Goal: Navigation & Orientation: Find specific page/section

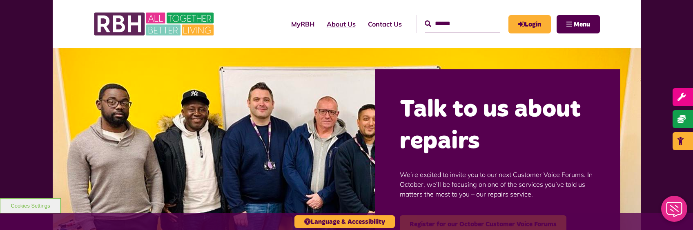
click at [321, 26] on link "About Us" at bounding box center [341, 24] width 41 height 22
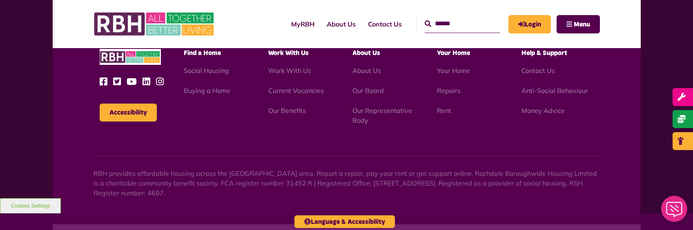
scroll to position [1021, 0]
click at [303, 69] on link "Work With Us" at bounding box center [289, 70] width 43 height 8
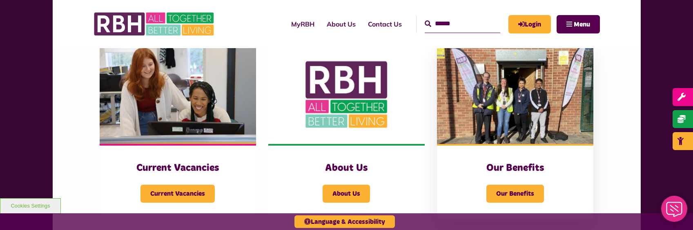
scroll to position [204, 0]
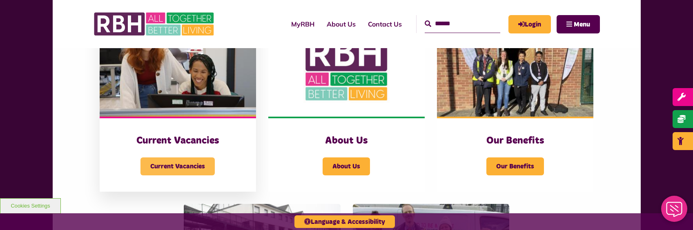
click at [177, 161] on span "Current Vacancies" at bounding box center [178, 167] width 74 height 18
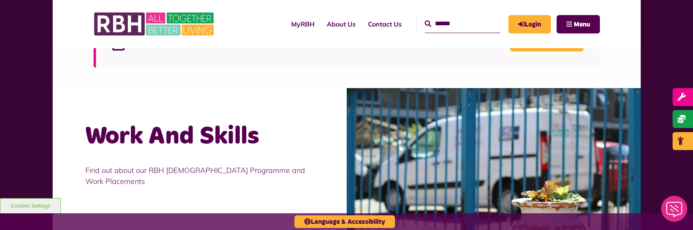
scroll to position [694, 0]
